Goal: Information Seeking & Learning: Compare options

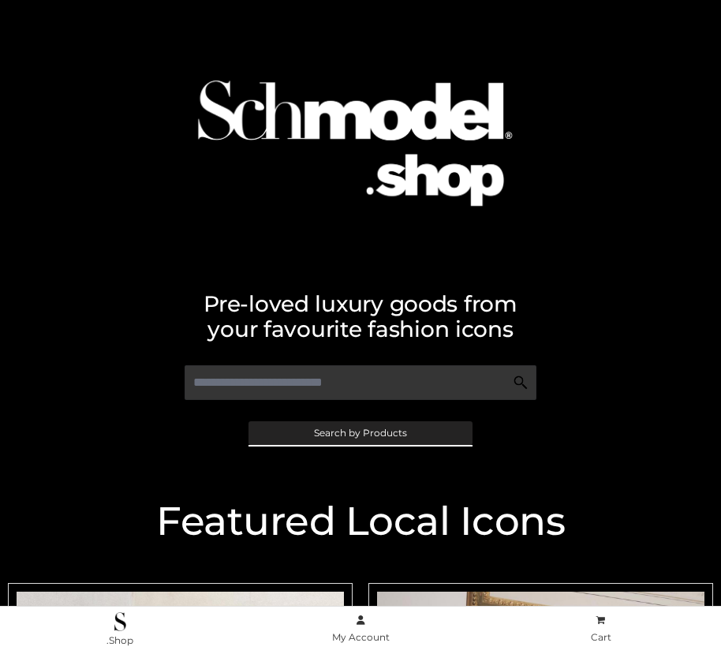
click at [360, 432] on span "Search by Products" at bounding box center [360, 432] width 93 height 9
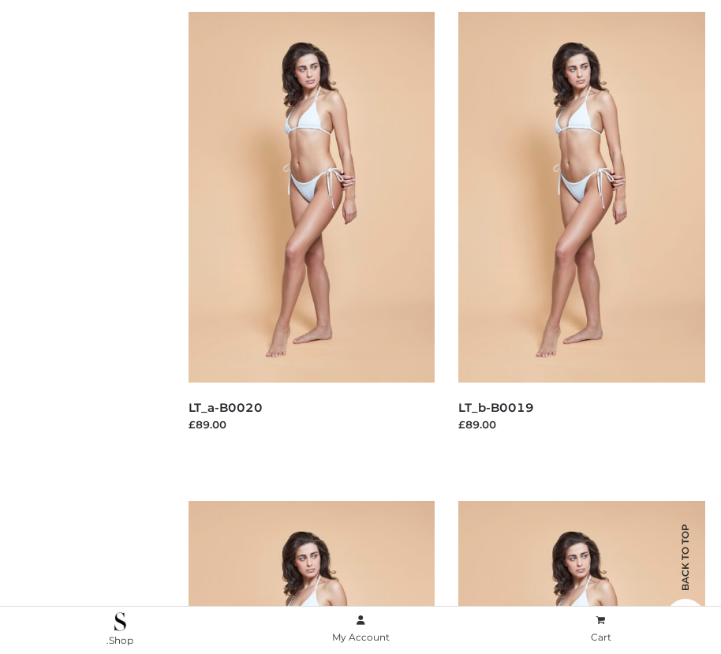
scroll to position [159, 0]
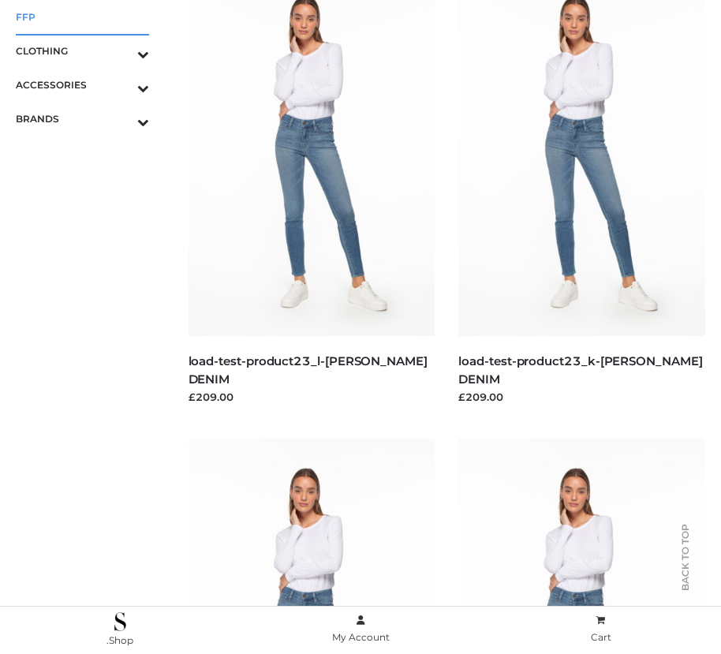
click at [82, 17] on span "FFP" at bounding box center [82, 17] width 133 height 18
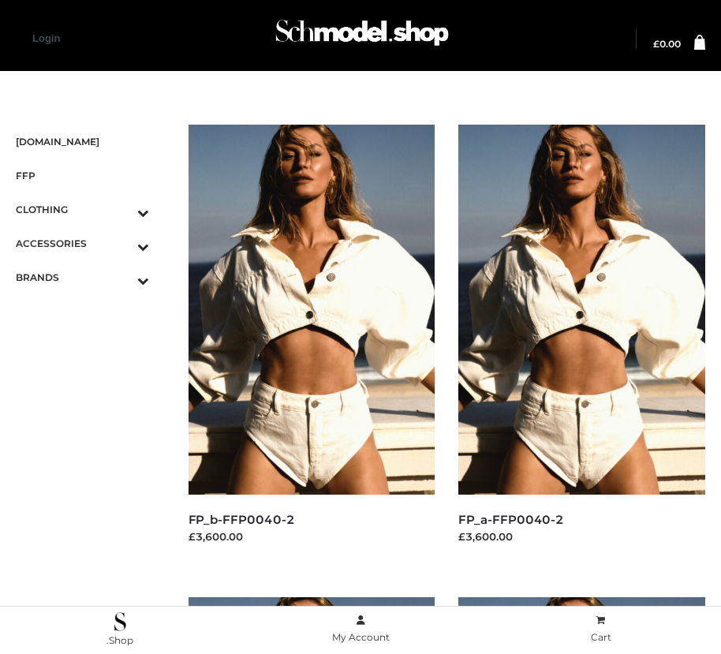
scroll to position [1330, 0]
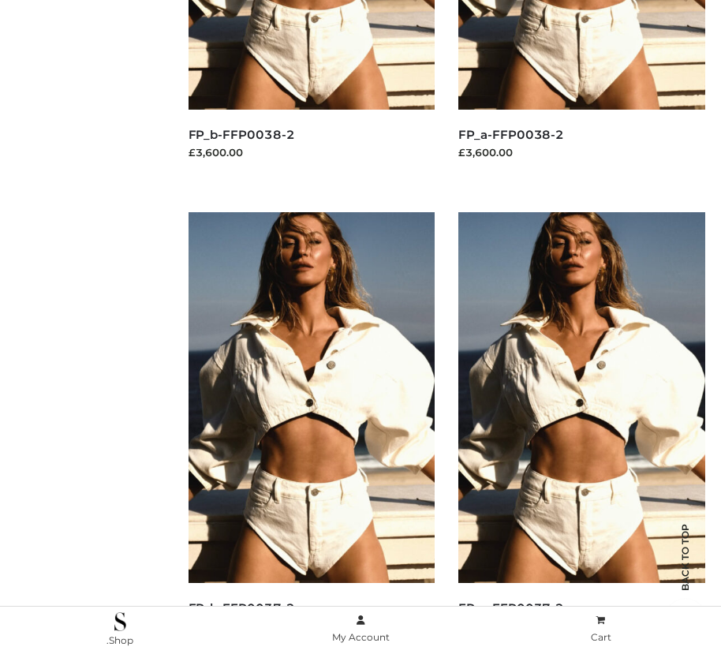
click at [581, 432] on img at bounding box center [581, 397] width 247 height 370
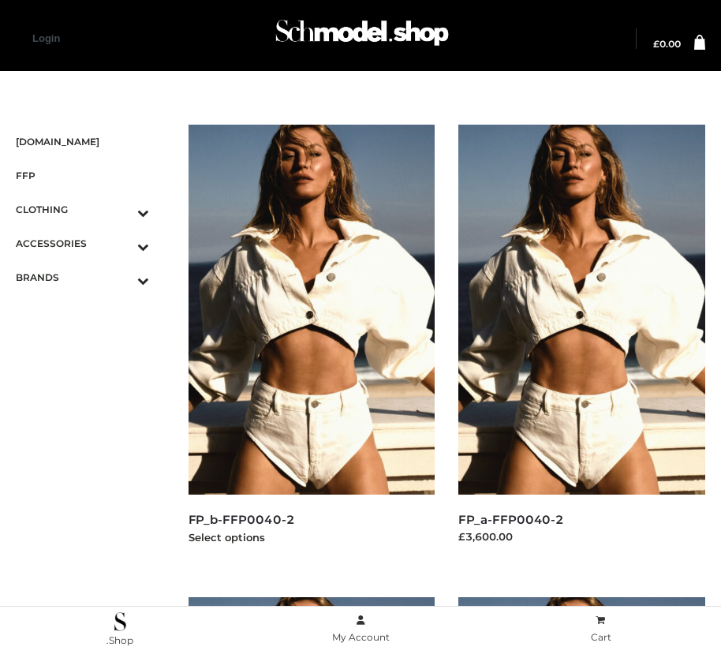
click at [311, 345] on img at bounding box center [312, 310] width 247 height 370
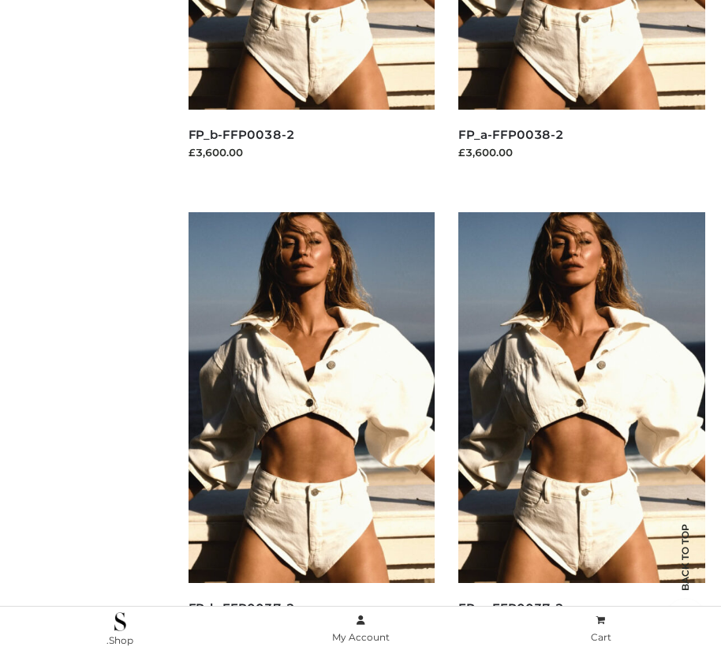
click at [311, 432] on img at bounding box center [312, 397] width 247 height 370
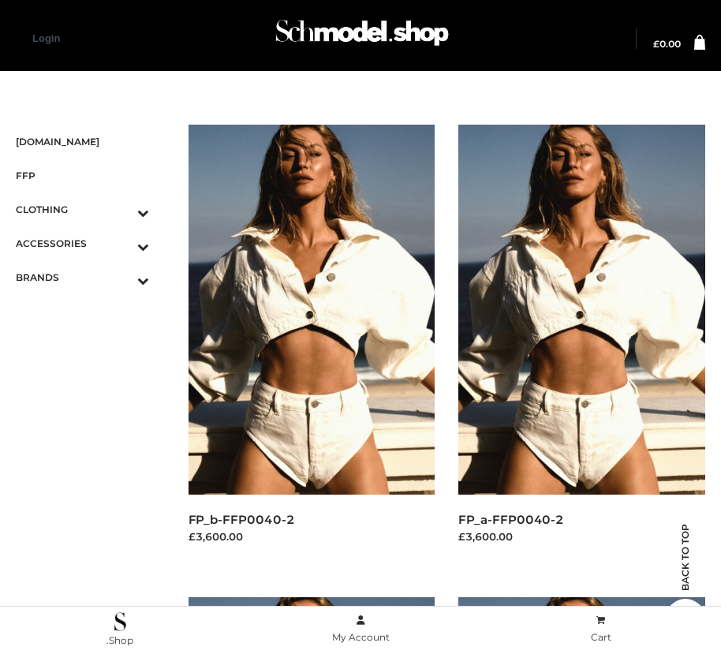
scroll to position [2275, 0]
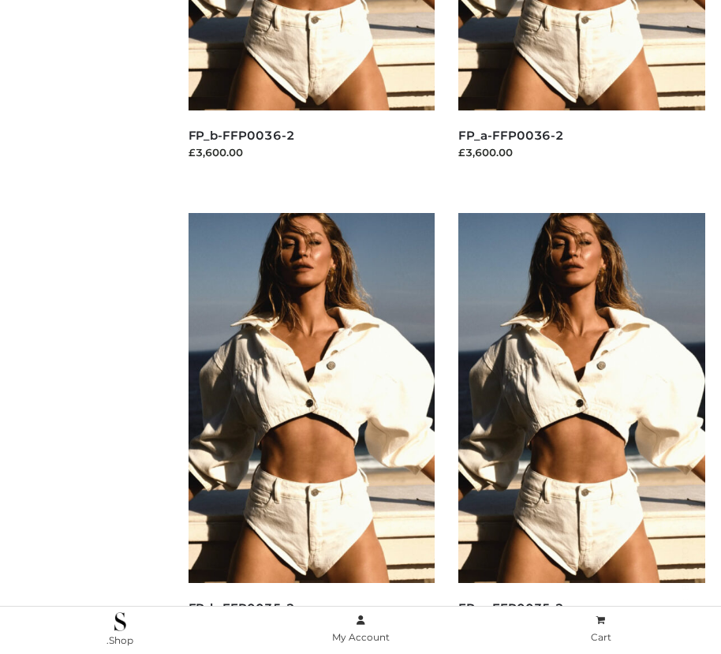
click at [581, 433] on img at bounding box center [581, 398] width 247 height 370
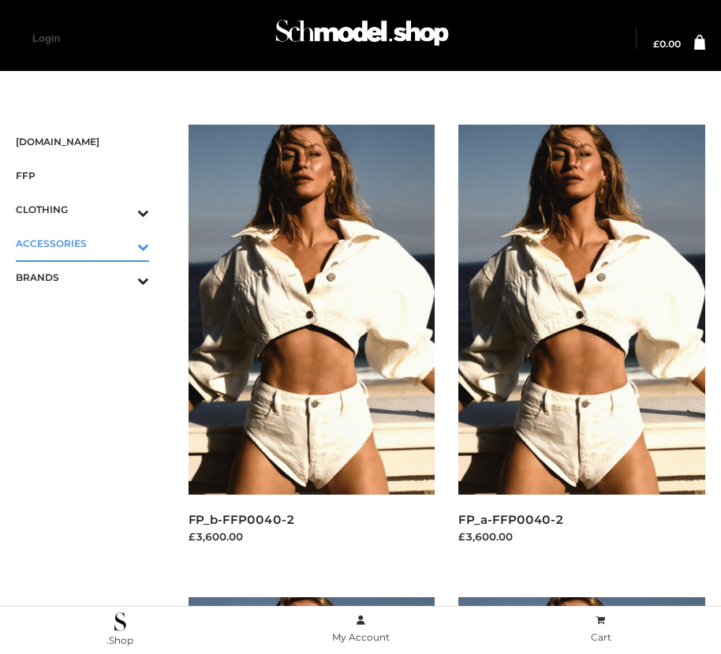
click at [121, 243] on icon "Toggle Submenu" at bounding box center [60, 246] width 177 height 18
click at [90, 277] on span "BAGS" at bounding box center [91, 277] width 118 height 18
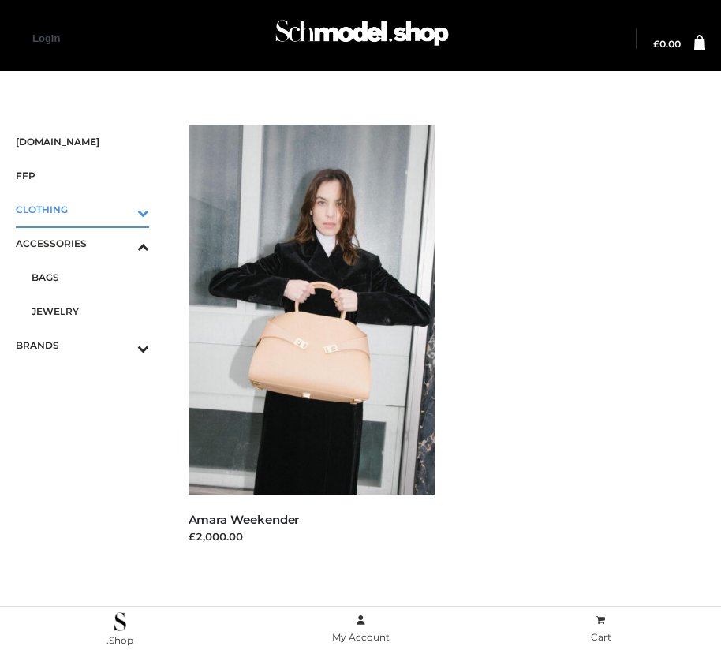
click at [121, 209] on icon "Toggle Submenu" at bounding box center [60, 212] width 177 height 18
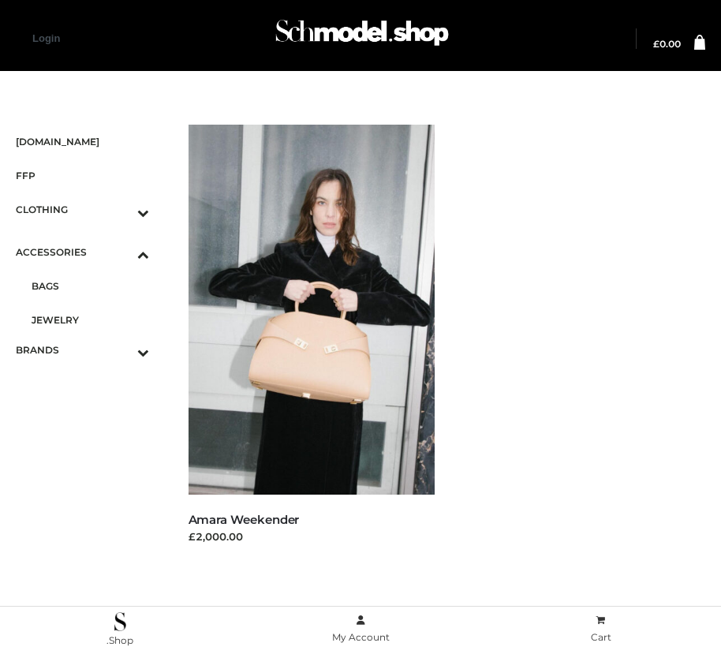
click at [90, 243] on span "DRESSES" at bounding box center [91, 243] width 118 height 18
